Goal: Task Accomplishment & Management: Manage account settings

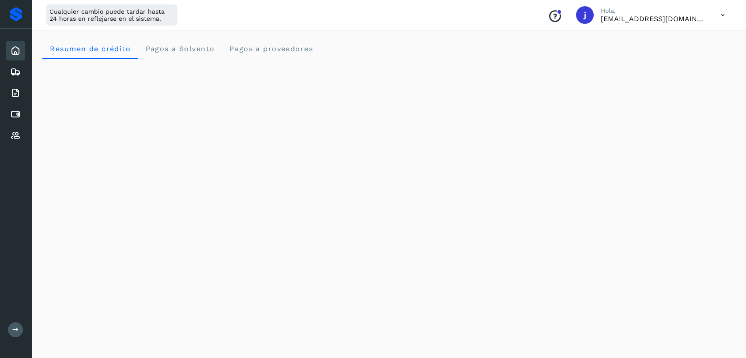
scroll to position [496, 0]
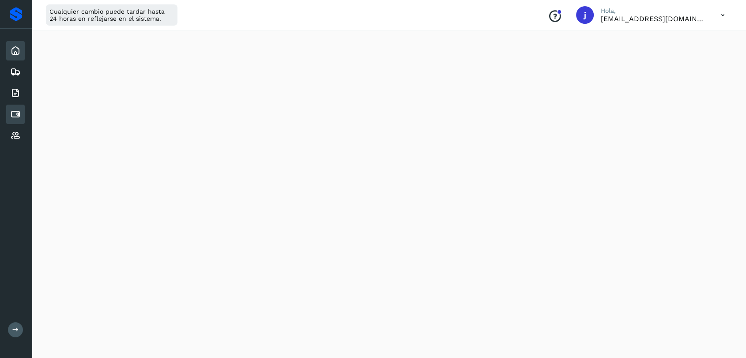
click at [16, 111] on icon at bounding box center [15, 114] width 11 height 11
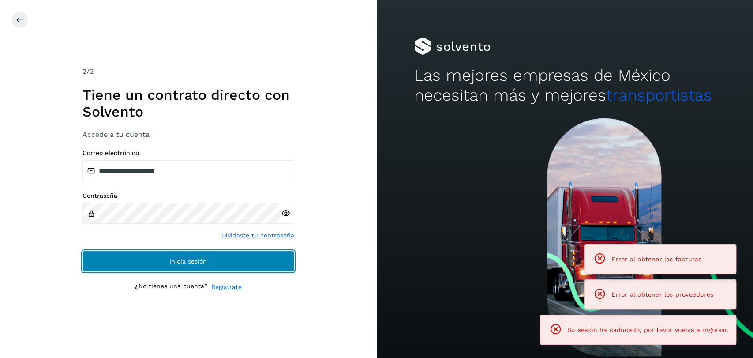
click at [158, 264] on button "Inicia sesión" at bounding box center [189, 261] width 212 height 21
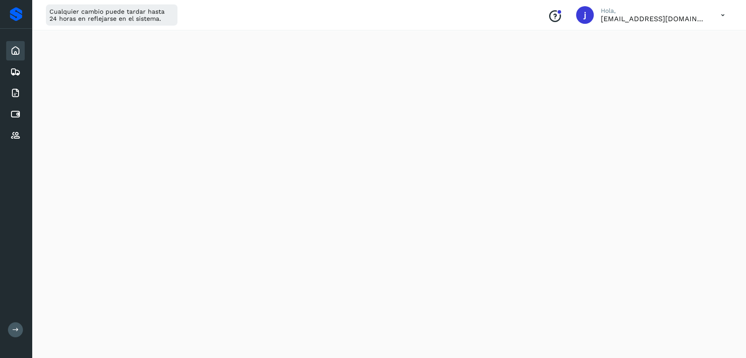
scroll to position [245, 0]
click at [17, 111] on icon at bounding box center [15, 114] width 11 height 11
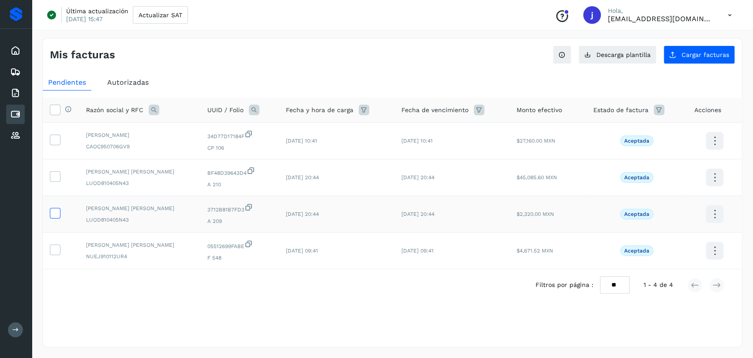
click at [50, 211] on icon at bounding box center [54, 212] width 9 height 9
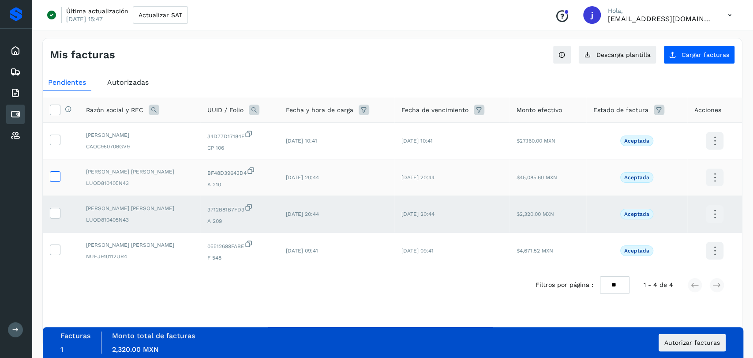
click at [53, 180] on icon at bounding box center [54, 175] width 9 height 9
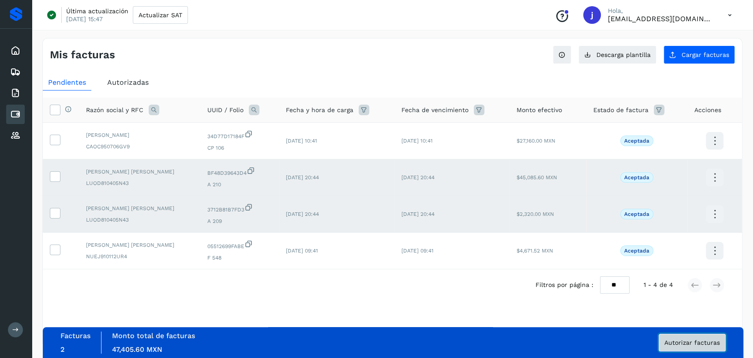
click at [707, 342] on span "Autorizar facturas" at bounding box center [693, 342] width 56 height 6
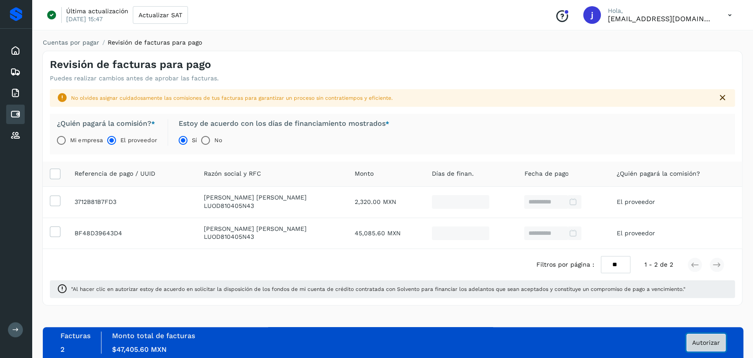
click at [717, 344] on span "Autorizar" at bounding box center [706, 342] width 28 height 6
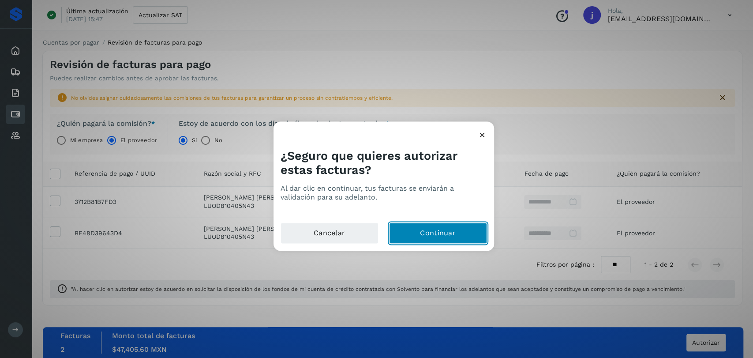
click at [459, 235] on button "Continuar" at bounding box center [438, 232] width 98 height 21
